Goal: Task Accomplishment & Management: Complete application form

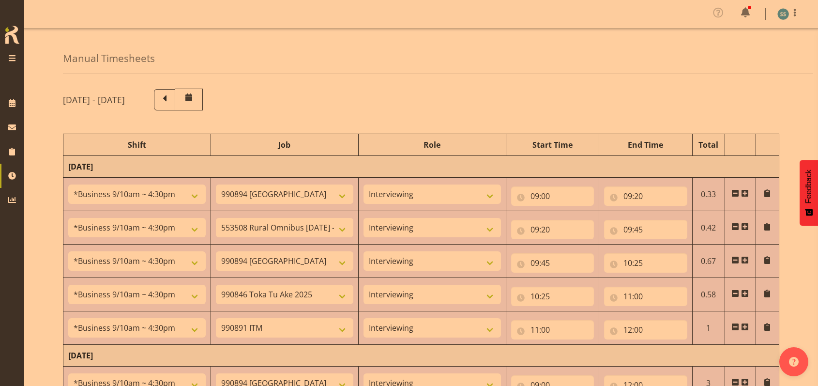
select select "26078"
select select "10576"
select select "47"
select select "26078"
select select "10536"
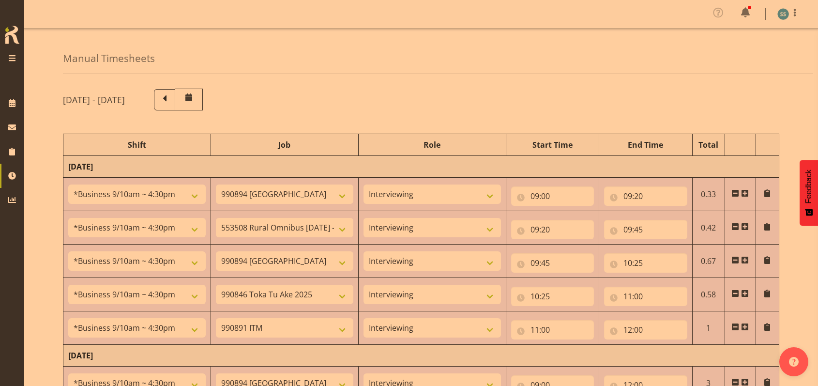
select select "47"
select select "26078"
select select "10576"
select select "47"
select select "26078"
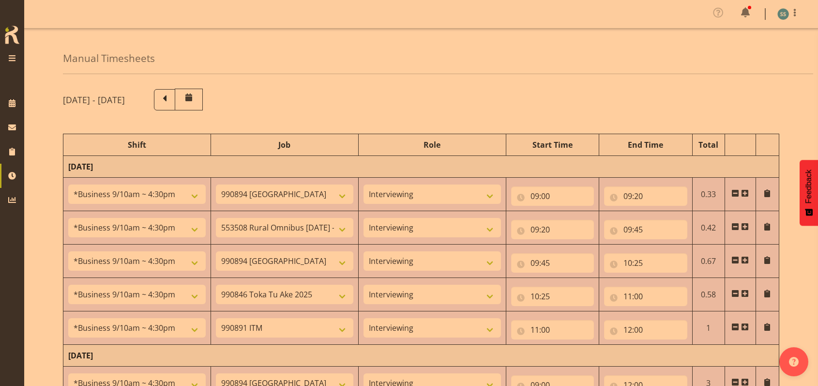
select select "9426"
select select "47"
select select "26078"
select select "10549"
select select "47"
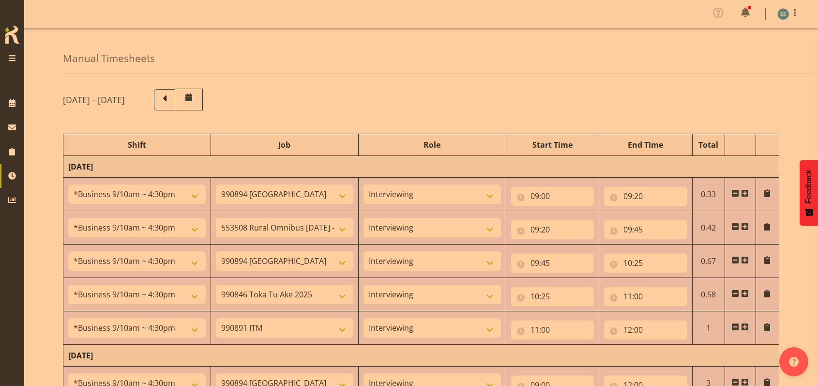
select select "26078"
select select "10576"
select select "47"
select select "48116"
select select "9426"
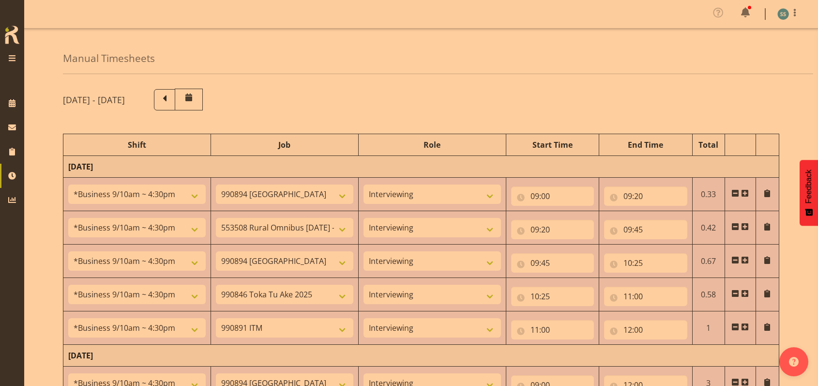
select select "47"
select select "56692"
select select "10499"
select select "47"
select select "26078"
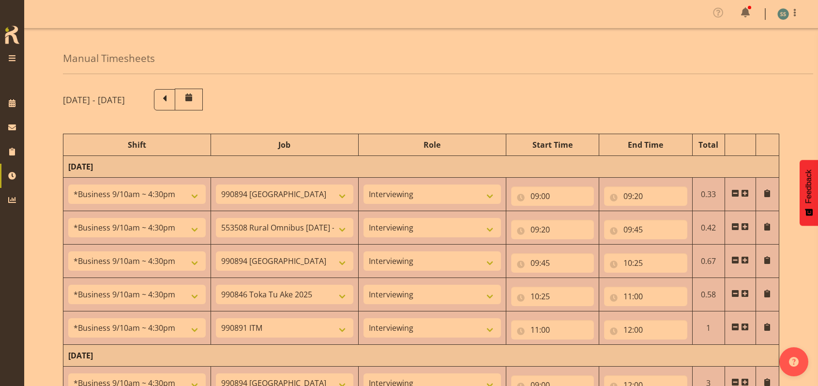
select select "9426"
select select "47"
select select "26078"
select select "10527"
select select "47"
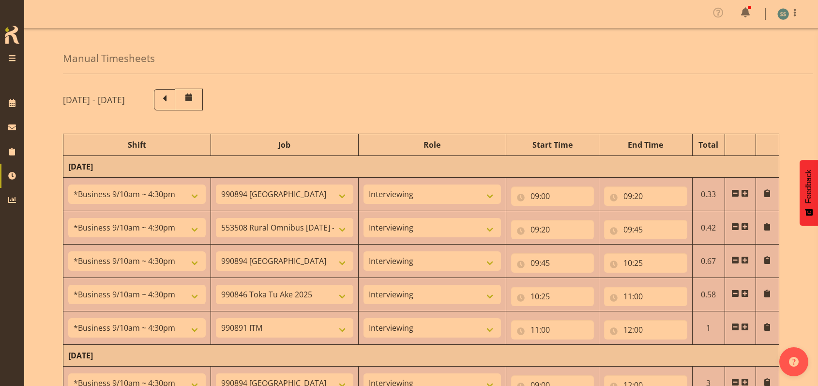
select select "26078"
select select "9426"
select select "47"
select select "48116"
select select "9636"
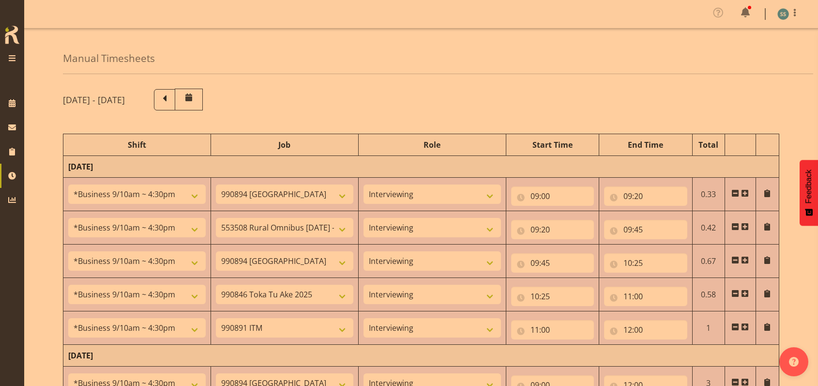
select select "47"
select select "48116"
select select "9426"
select select "47"
select select "48116"
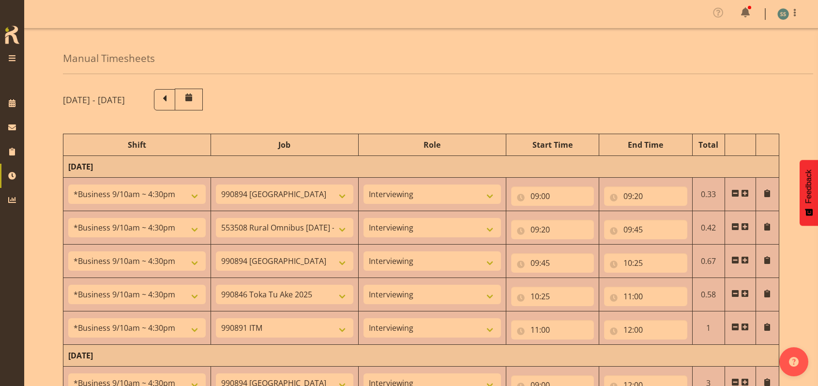
select select "9636"
select select "47"
select select "48116"
select select "9426"
select select "47"
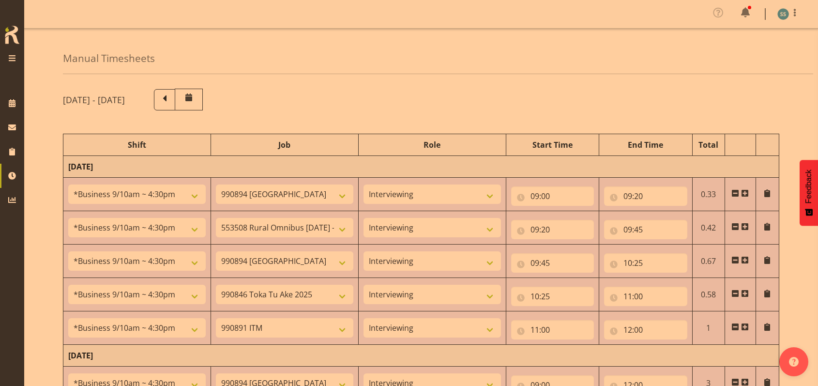
select select "48116"
select select "9636"
select select "47"
select select "56692"
select select "10499"
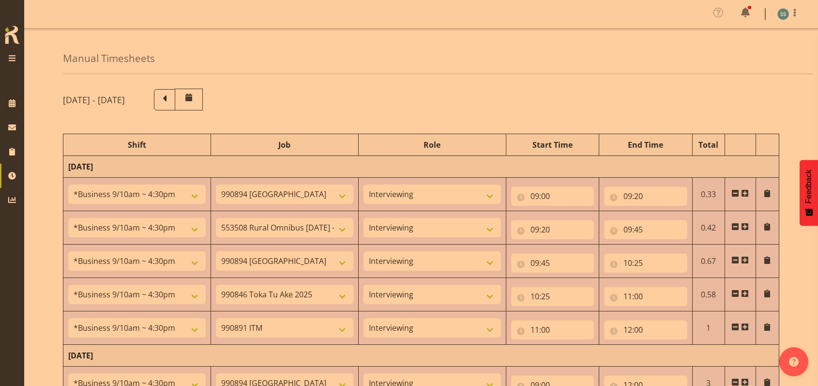
select select "47"
select select "26078"
select select "10527"
select select "47"
select select "48116"
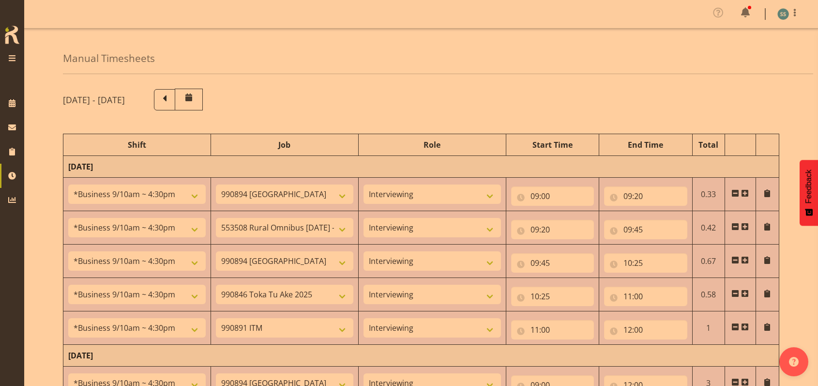
select select "10587"
select select "48116"
select select "9636"
select select "47"
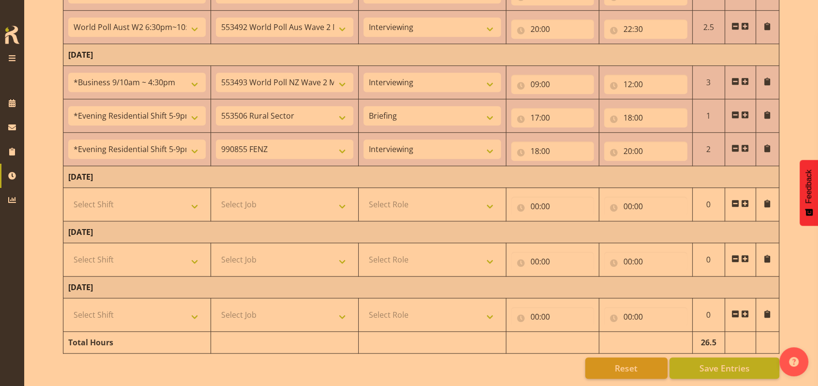
scroll to position [753, 0]
click at [749, 141] on td at bounding box center [740, 149] width 31 height 33
click at [749, 144] on span at bounding box center [745, 148] width 8 height 8
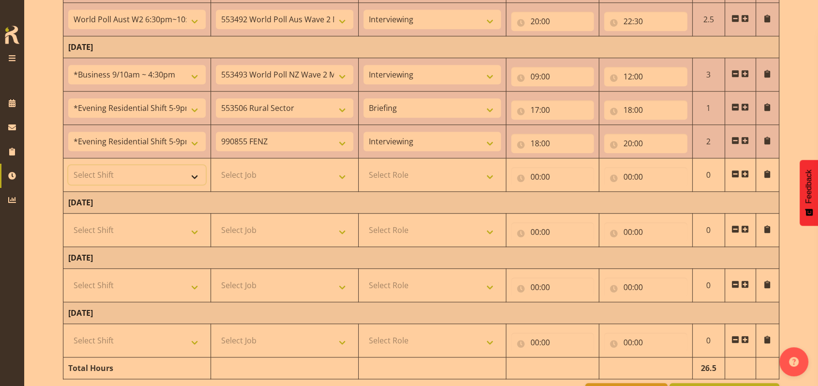
click at [201, 176] on select "Select Shift !!Weekend Residential (Roster IT Shift Label) *Business 9/10am ~ 4…" at bounding box center [137, 174] width 138 height 19
select select "56692"
click at [68, 165] on select "Select Shift !!Weekend Residential (Roster IT Shift Label) *Business 9/10am ~ 4…" at bounding box center [137, 174] width 138 height 19
click at [342, 176] on select "Select Job 550060 IF Admin 553492 World Poll Aus Wave 2 Main 2025 553493 World …" at bounding box center [285, 174] width 138 height 19
select select "10499"
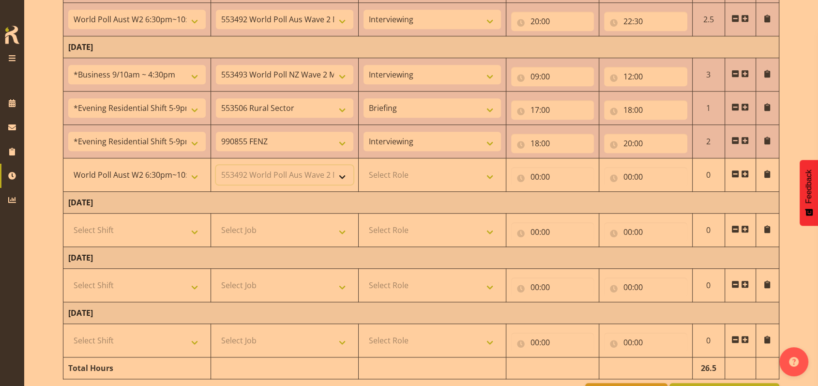
click at [216, 165] on select "Select Job 550060 IF Admin 553492 World Poll Aus Wave 2 Main 2025 553493 World …" at bounding box center [285, 174] width 138 height 19
click at [490, 171] on select "Select Role Briefing Interviewing" at bounding box center [433, 174] width 138 height 19
select select "47"
click at [364, 165] on select "Select Role Briefing Interviewing" at bounding box center [433, 174] width 138 height 19
click at [537, 173] on input "00:00" at bounding box center [552, 176] width 83 height 19
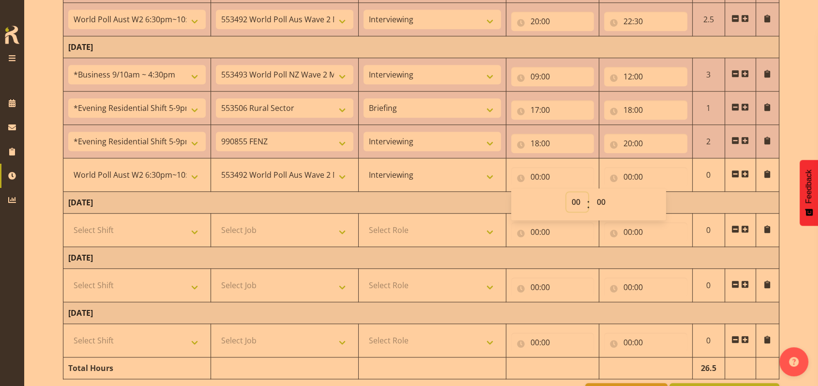
click at [580, 203] on select "00 01 02 03 04 05 06 07 08 09 10 11 12 13 14 15 16 17 18 19 20 21 22 23" at bounding box center [578, 201] width 22 height 19
select select "20"
click at [567, 192] on select "00 01 02 03 04 05 06 07 08 09 10 11 12 13 14 15 16 17 18 19 20 21 22 23" at bounding box center [578, 201] width 22 height 19
type input "20:00"
click at [624, 172] on input "00:00" at bounding box center [645, 176] width 83 height 19
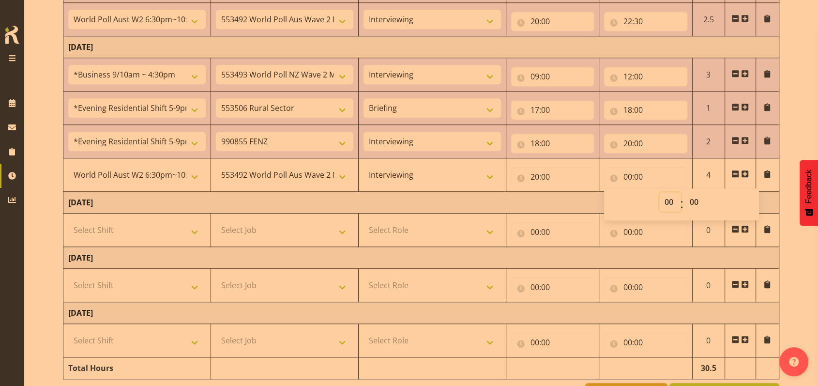
click at [672, 201] on select "00 01 02 03 04 05 06 07 08 09 10 11 12 13 14 15 16 17 18 19 20 21 22 23" at bounding box center [671, 201] width 22 height 19
select select "22"
click at [660, 192] on select "00 01 02 03 04 05 06 07 08 09 10 11 12 13 14 15 16 17 18 19 20 21 22 23" at bounding box center [671, 201] width 22 height 19
type input "22:00"
click at [690, 199] on select "00 01 02 03 04 05 06 07 08 09 10 11 12 13 14 15 16 17 18 19 20 21 22 23 24 25 2…" at bounding box center [696, 201] width 22 height 19
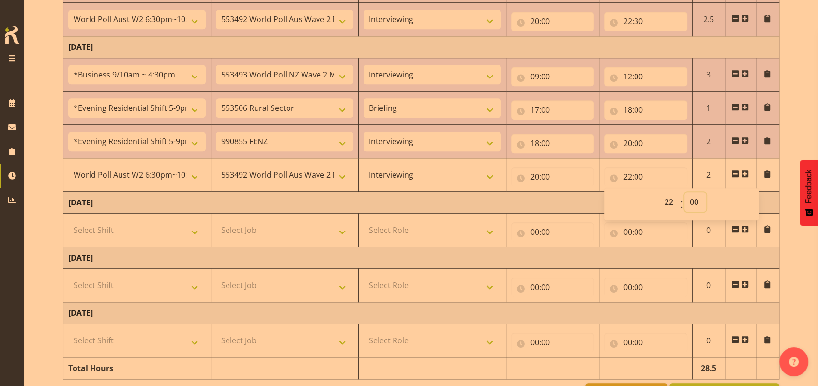
select select "30"
click at [685, 192] on select "00 01 02 03 04 05 06 07 08 09 10 11 12 13 14 15 16 17 18 19 20 21 22 23 24 25 2…" at bounding box center [696, 201] width 22 height 19
type input "22:30"
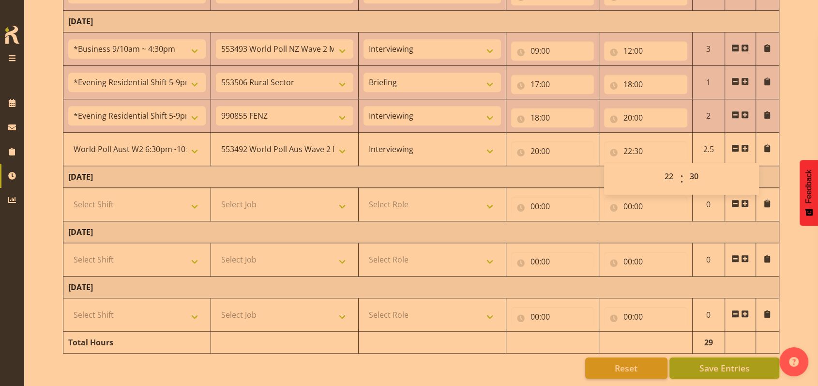
click at [744, 362] on span "Save Entries" at bounding box center [724, 368] width 50 height 13
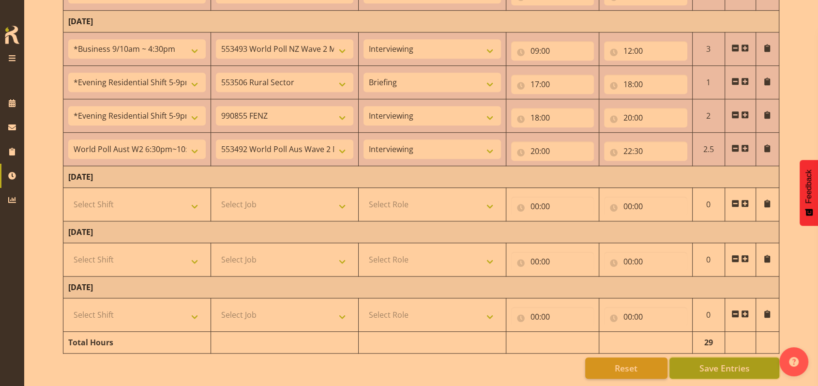
click at [716, 362] on span "Save Entries" at bounding box center [724, 368] width 50 height 13
